Goal: Navigation & Orientation: Find specific page/section

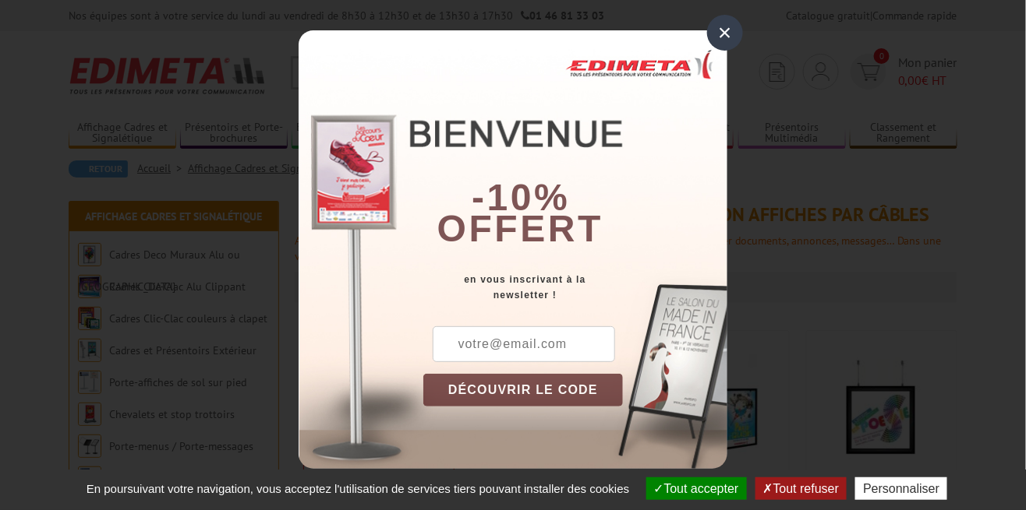
click at [730, 41] on div "×" at bounding box center [725, 33] width 36 height 36
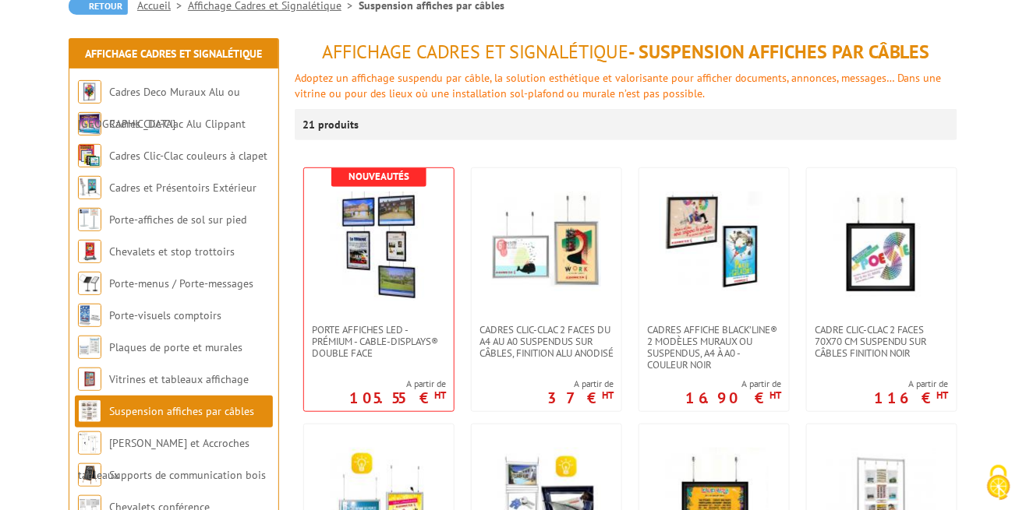
scroll to position [164, 0]
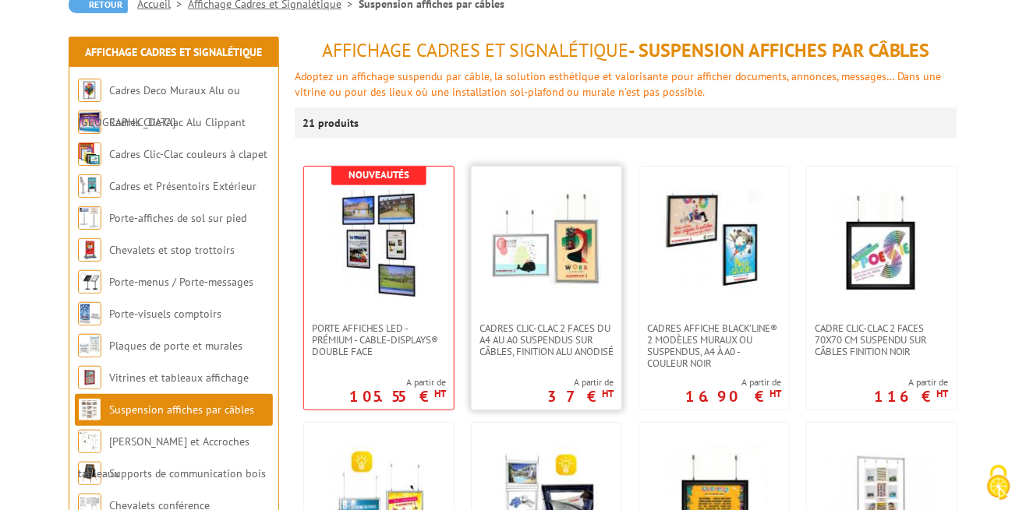
click at [511, 203] on img at bounding box center [546, 244] width 109 height 109
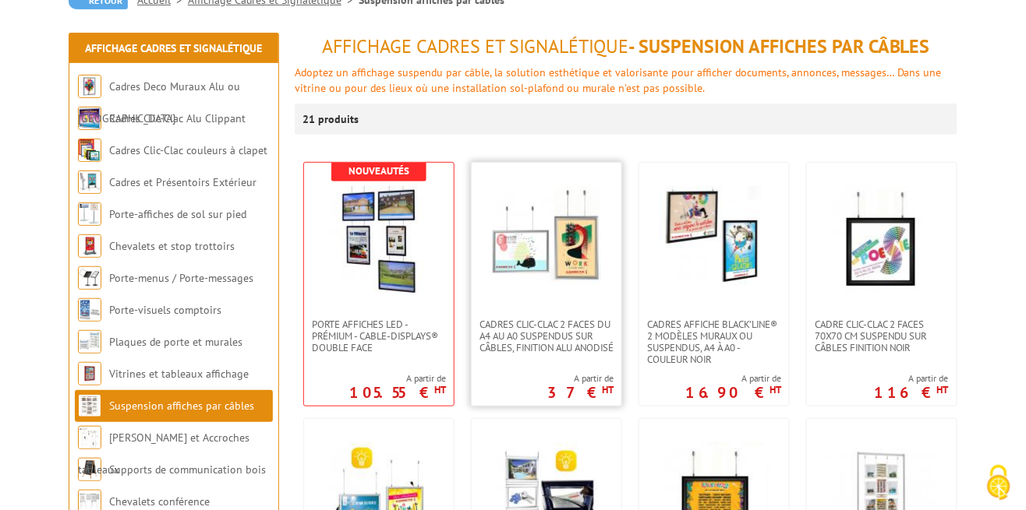
scroll to position [201, 0]
